Goal: Task Accomplishment & Management: Manage account settings

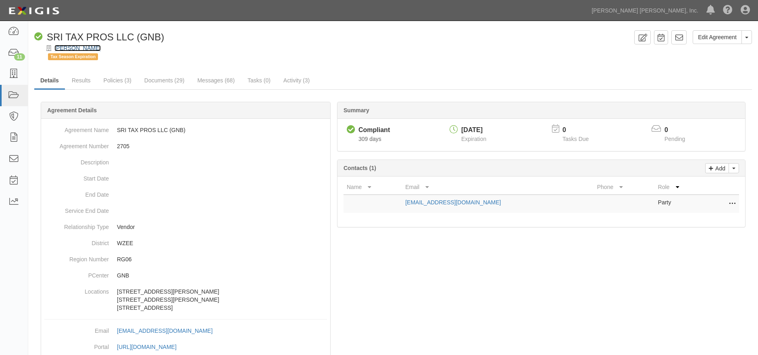
click at [76, 47] on link "[PERSON_NAME]" at bounding box center [77, 48] width 46 height 6
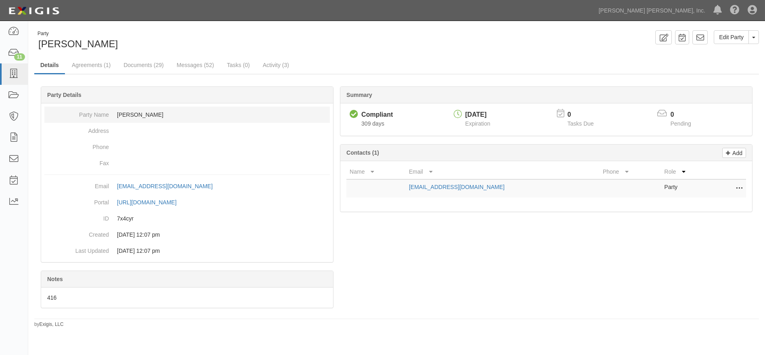
click at [170, 115] on dd "Sami Massih" at bounding box center [187, 114] width 286 height 16
click at [733, 36] on link "Edit Party" at bounding box center [731, 37] width 35 height 14
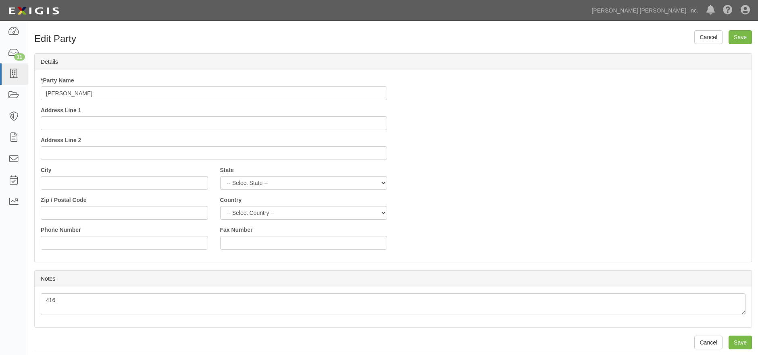
click at [73, 92] on input "[PERSON_NAME]" at bounding box center [214, 93] width 347 height 14
click at [127, 90] on input "[PERSON_NAME]" at bounding box center [214, 93] width 347 height 14
type input "[PERSON_NAME]"
drag, startPoint x: 743, startPoint y: 34, endPoint x: 688, endPoint y: 58, distance: 59.6
click at [743, 34] on input "Save" at bounding box center [740, 37] width 23 height 14
